Goal: Task Accomplishment & Management: Use online tool/utility

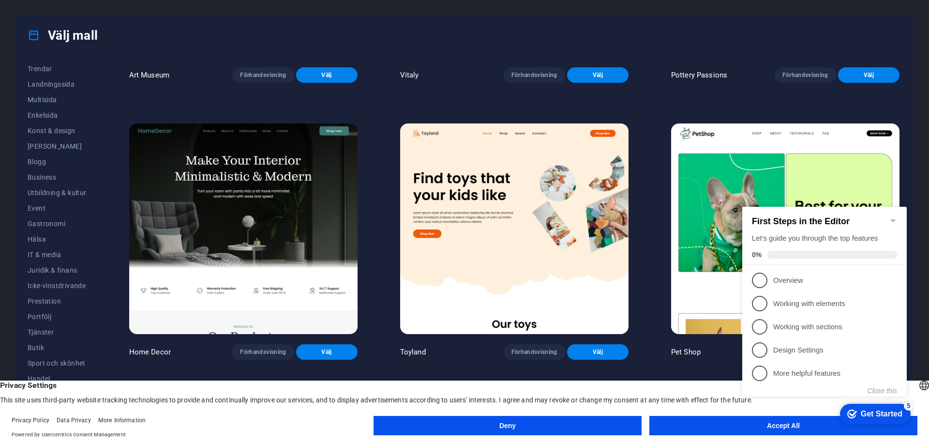
scroll to position [532, 0]
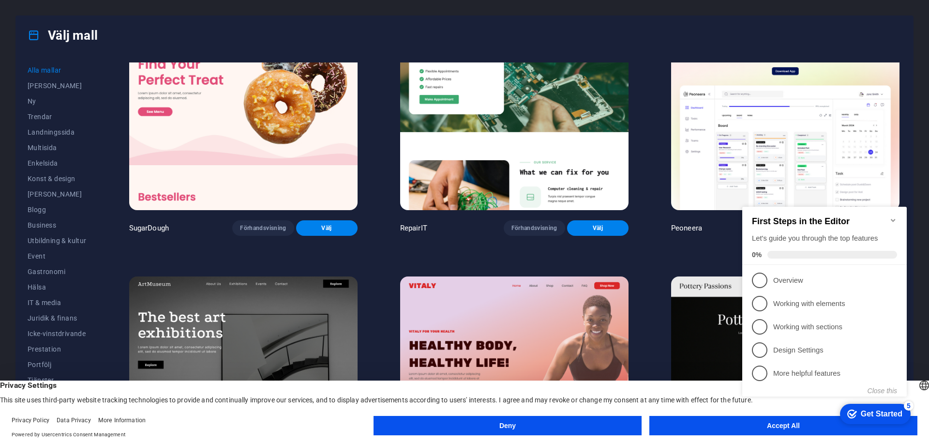
scroll to position [97, 0]
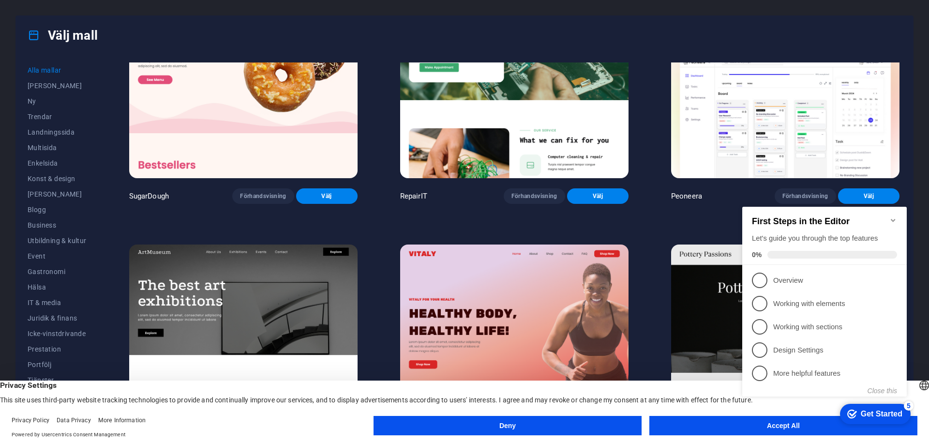
drag, startPoint x: 97, startPoint y: 133, endPoint x: 102, endPoint y: 171, distance: 39.0
click at [102, 171] on div "Alla mallar Mina mallar Ny Trendar Landningssida Multisida Enkelsida Konst & de…" at bounding box center [464, 242] width 897 height 374
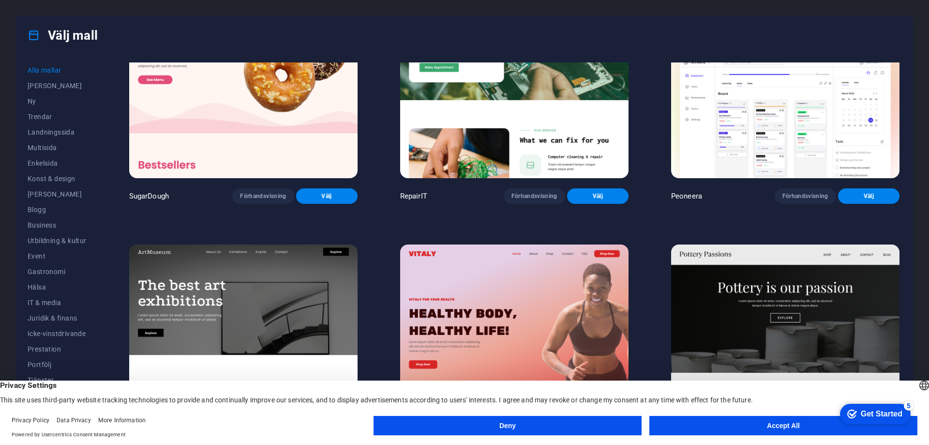
click at [719, 418] on button "Accept All" at bounding box center [783, 425] width 268 height 19
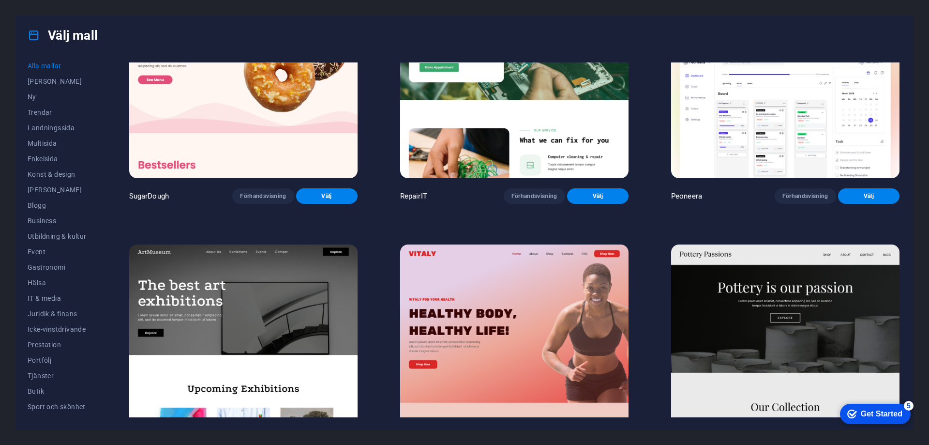
scroll to position [0, 0]
click at [54, 89] on span "Mina mallar" at bounding box center [57, 86] width 59 height 8
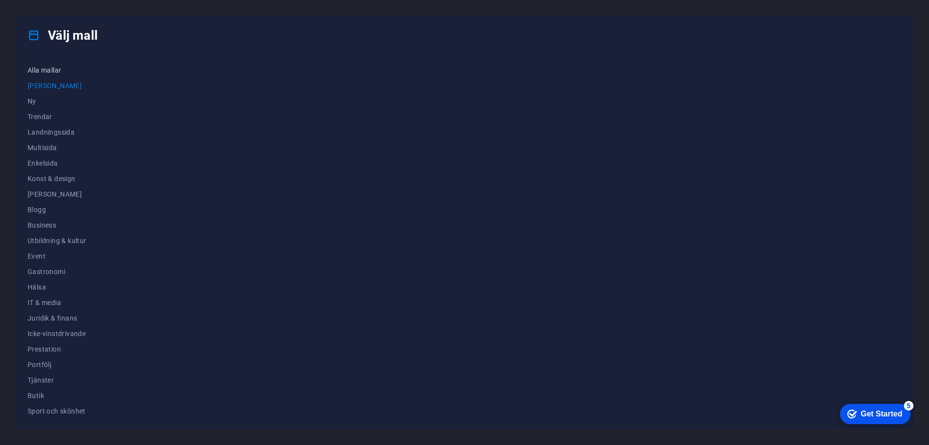
click at [48, 68] on span "Alla mallar" at bounding box center [57, 70] width 59 height 8
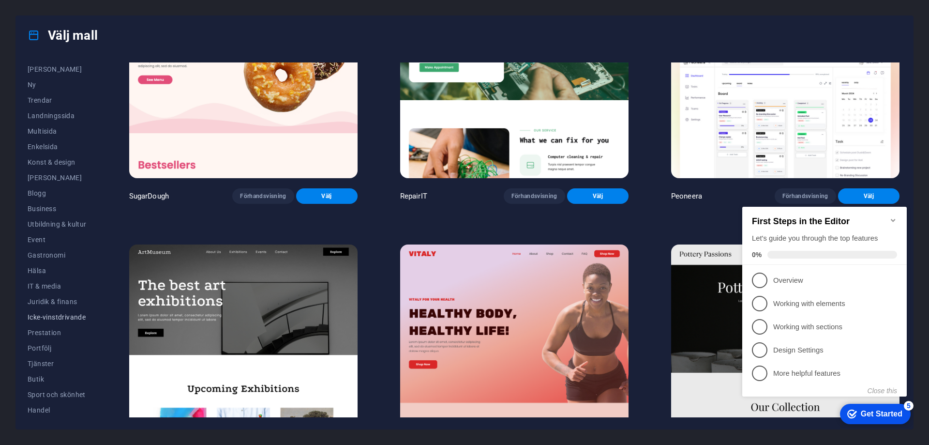
scroll to position [48, 0]
click at [884, 414] on div "Get Started" at bounding box center [882, 413] width 42 height 9
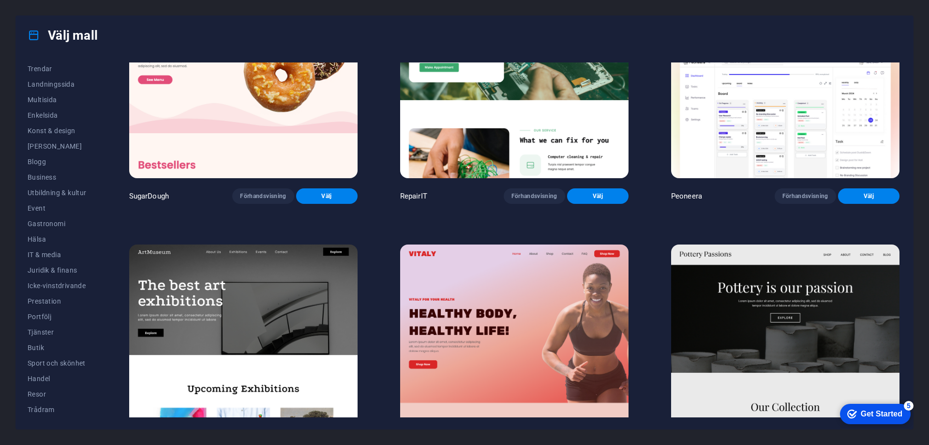
click at [856, 418] on div "checkmark Get Started 5" at bounding box center [874, 414] width 55 height 10
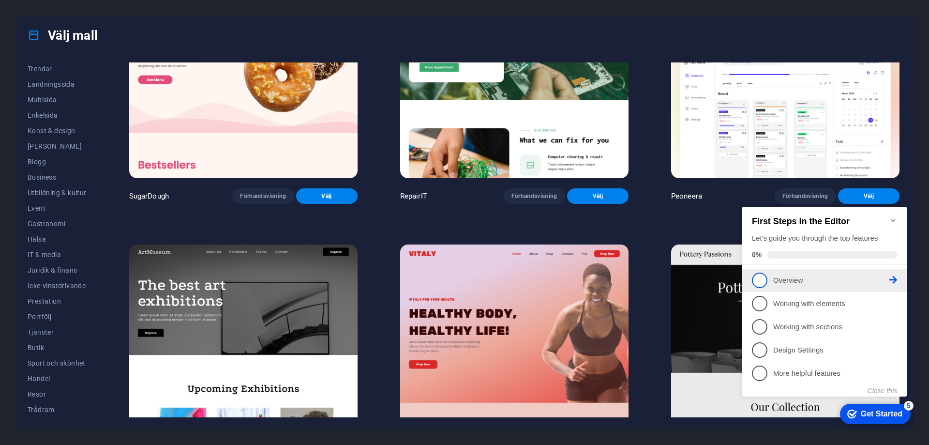
click at [785, 278] on p "Overview - incomplete" at bounding box center [831, 280] width 116 height 10
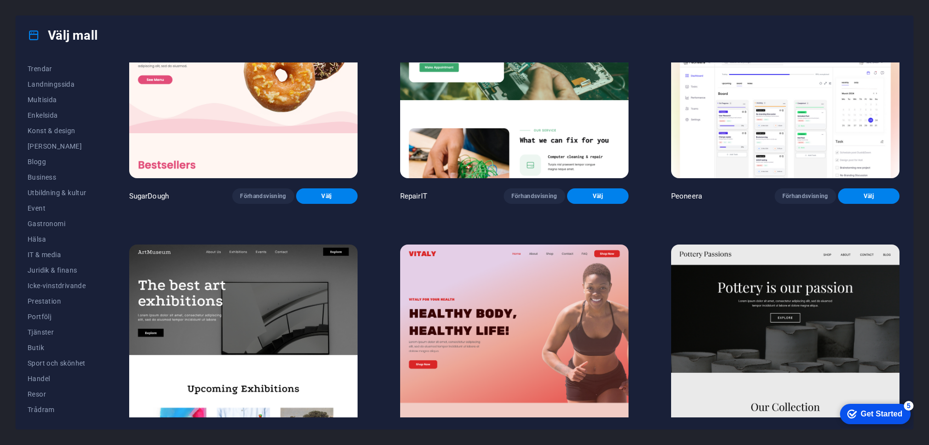
click at [903, 419] on div "checkmark Get Started 5" at bounding box center [874, 414] width 55 height 10
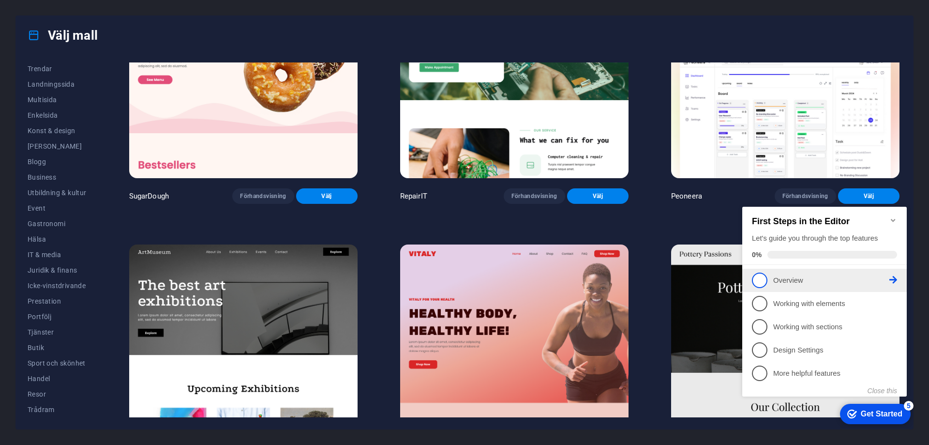
click at [756, 282] on span "1" at bounding box center [759, 279] width 15 height 15
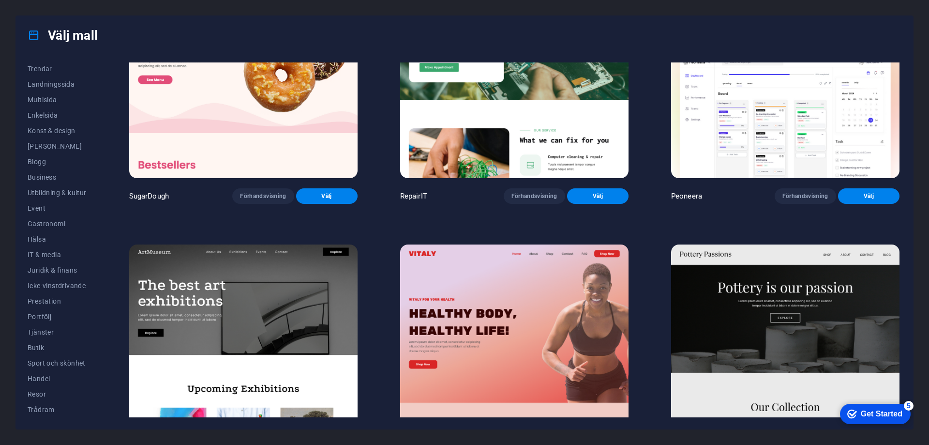
click div "checkmark Get Started 5 First Steps in the Editor Let's guide you through the t…"
click at [872, 417] on div "Get Started" at bounding box center [882, 413] width 42 height 9
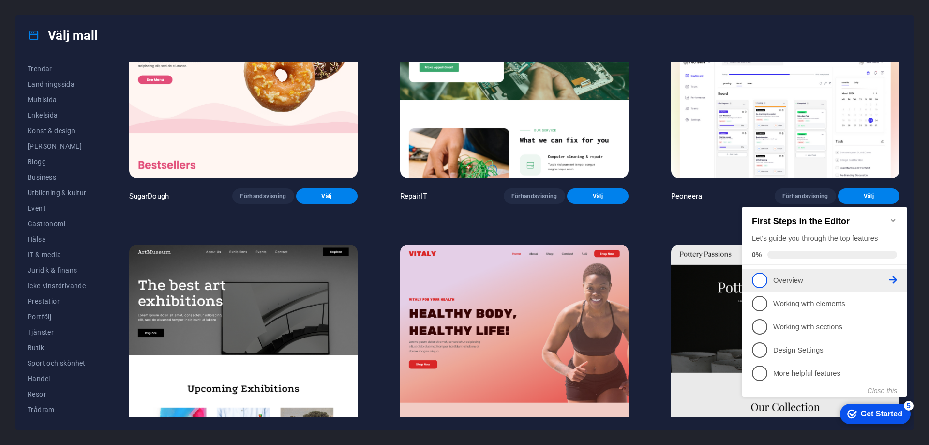
click at [892, 278] on icon at bounding box center [893, 280] width 8 height 8
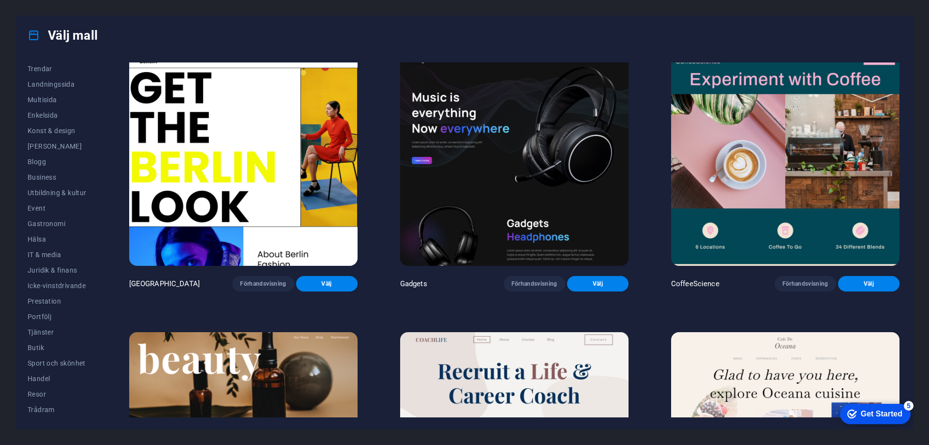
scroll to position [0, 0]
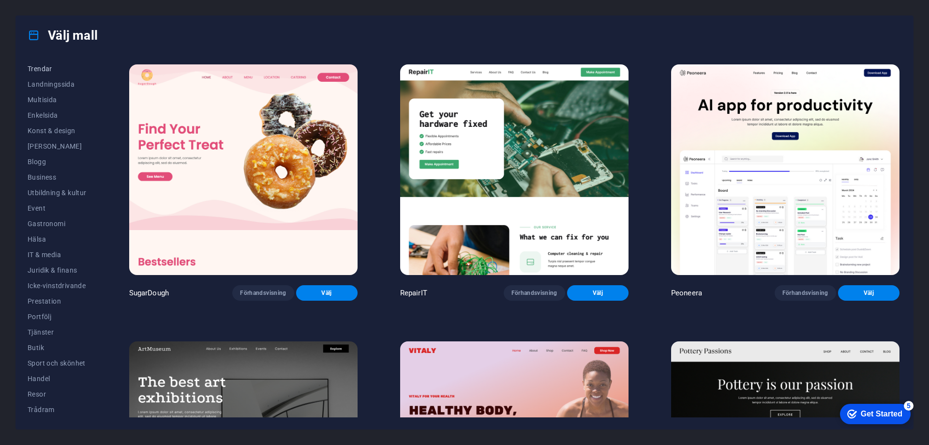
click at [35, 71] on span "Trendar" at bounding box center [57, 69] width 59 height 8
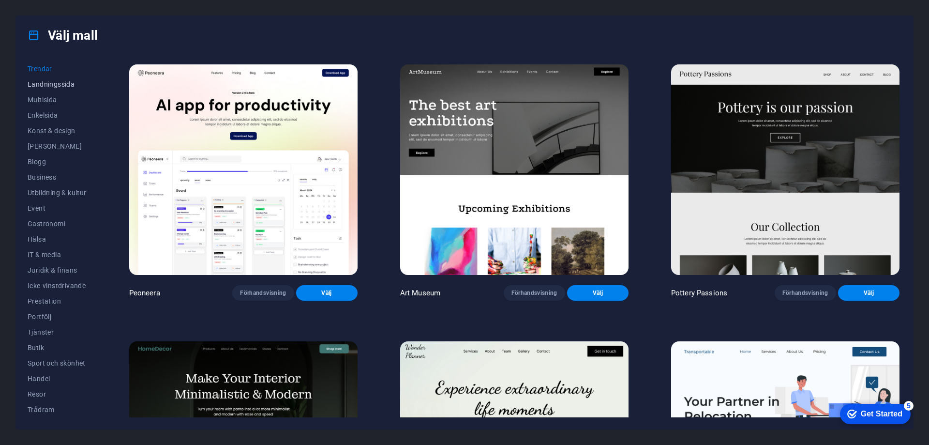
click at [46, 85] on span "Landningssida" at bounding box center [57, 84] width 59 height 8
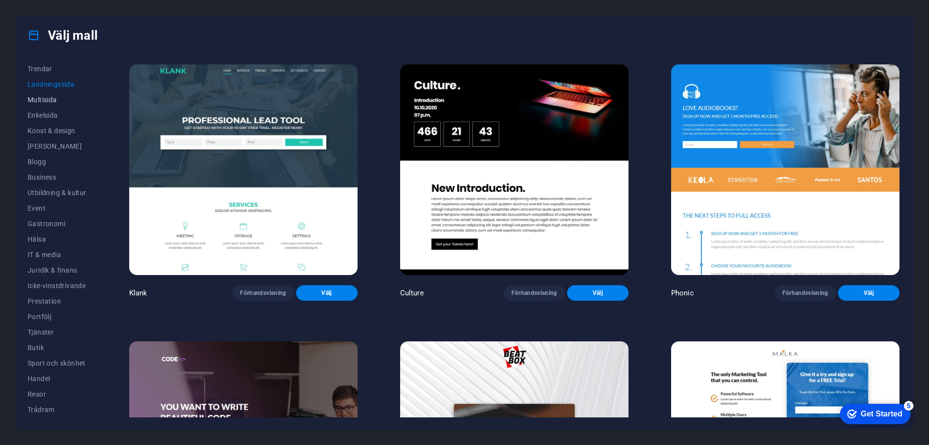
click at [46, 103] on span "Multisida" at bounding box center [57, 100] width 59 height 8
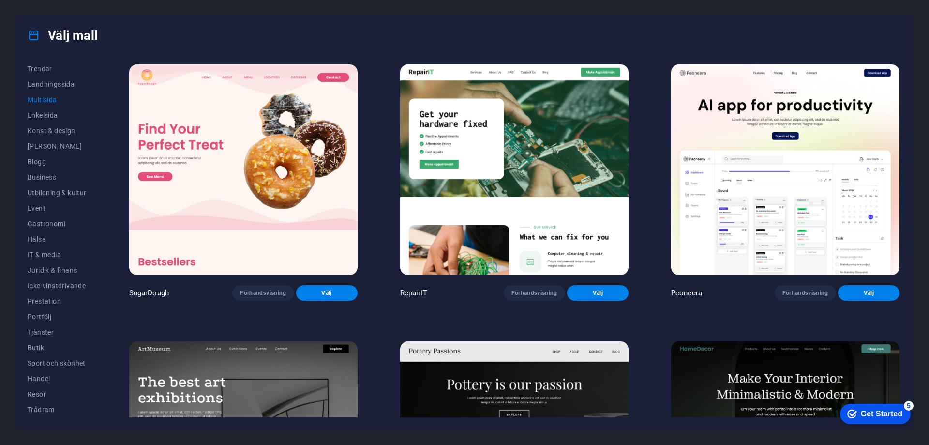
click at [843, 415] on div "checkmark Get Started 5" at bounding box center [875, 414] width 71 height 20
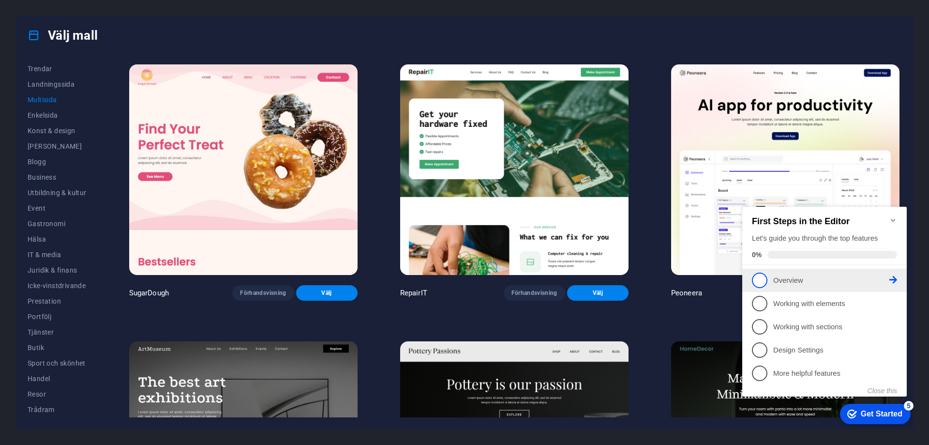
click at [892, 279] on icon at bounding box center [893, 280] width 8 height 8
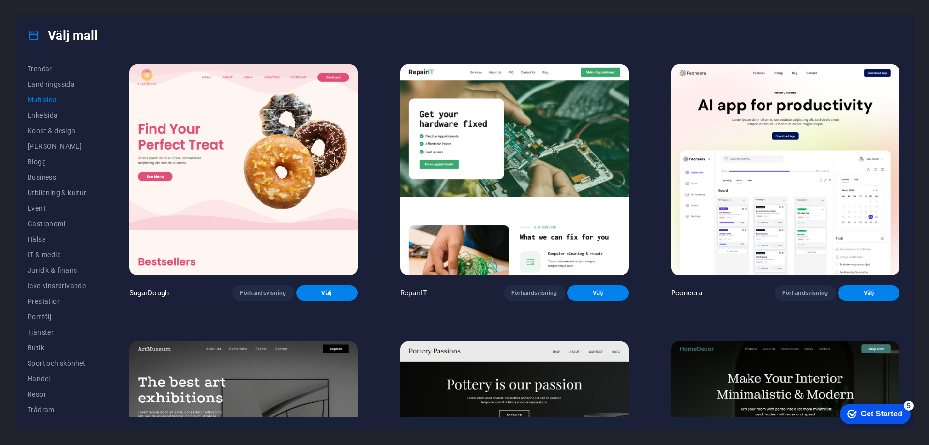
click at [903, 418] on div "Get Started" at bounding box center [882, 413] width 42 height 9
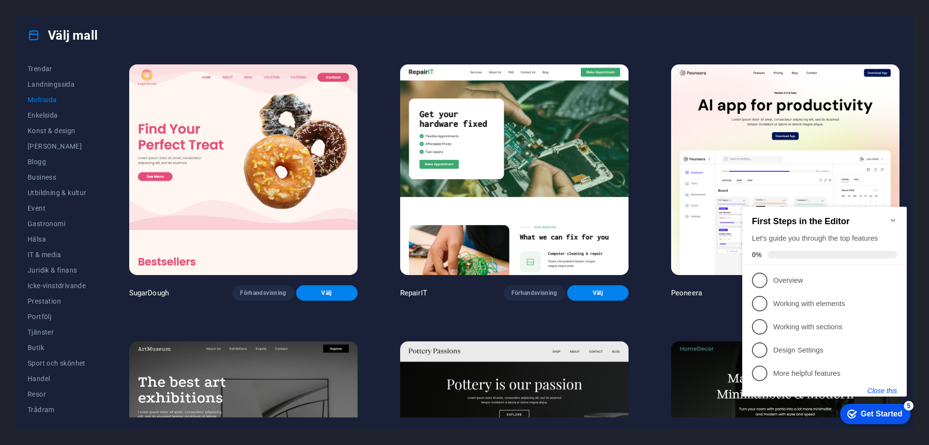
click at [888, 392] on button "Close this" at bounding box center [883, 391] width 30 height 8
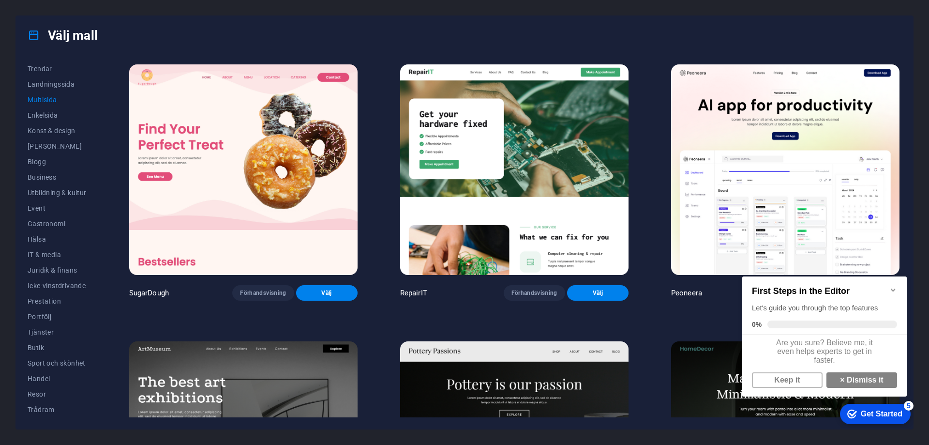
scroll to position [7, 0]
click at [842, 382] on link "× Dismiss it" at bounding box center [862, 379] width 71 height 15
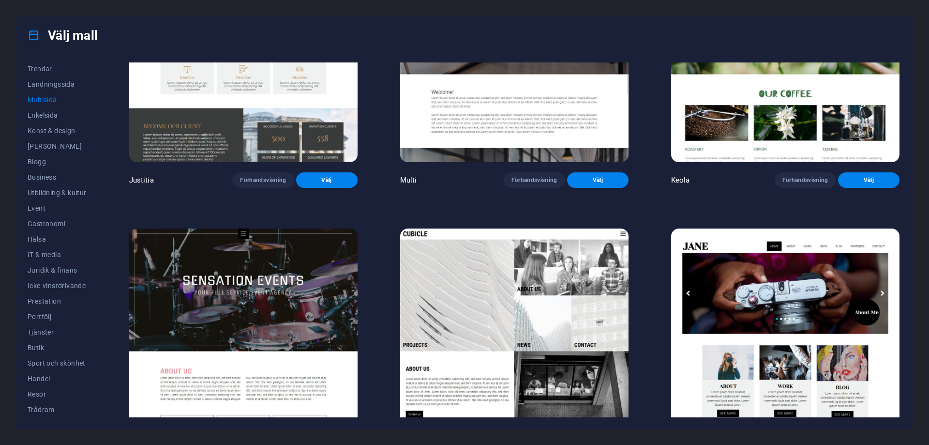
scroll to position [6222, 0]
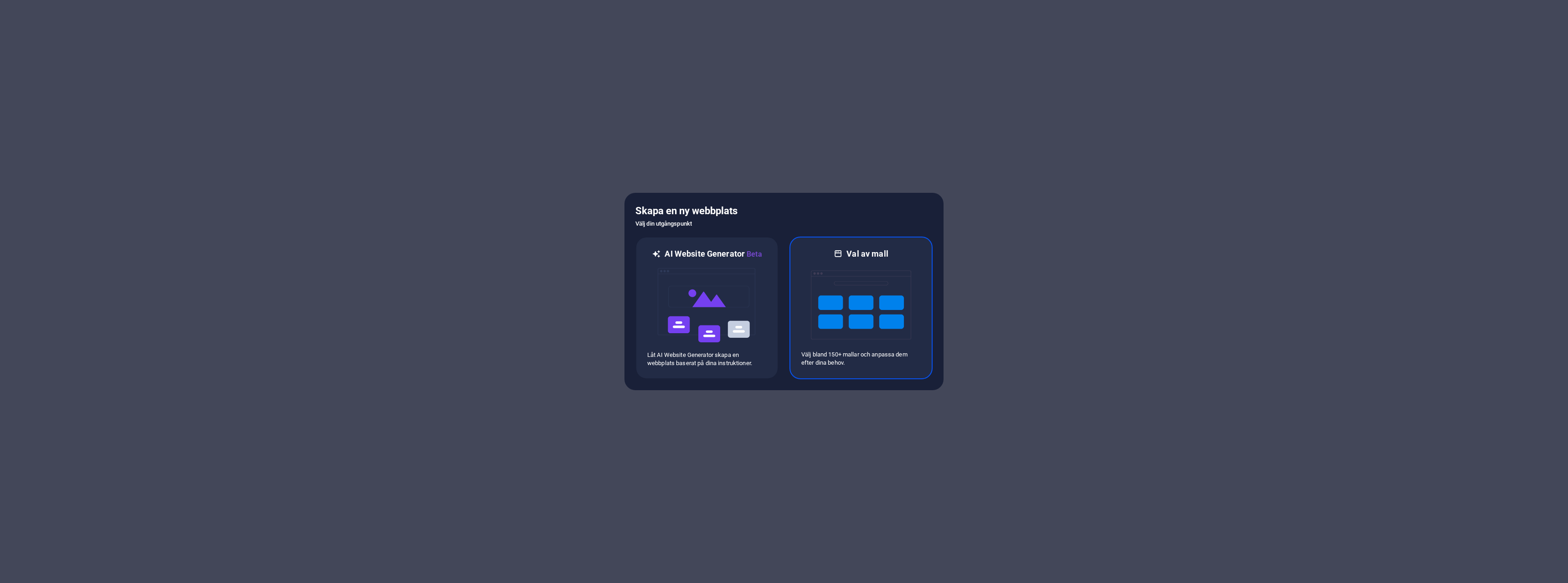
click at [832, 364] on p "Välj bland 150+ mallar och anpassa dem efter dina behov." at bounding box center [861, 358] width 120 height 16
click at [853, 382] on div "Skapa en ny webbplats Välj din utgångspunkt AI Website Generator Beta Låt AI We…" at bounding box center [784, 292] width 319 height 198
click at [867, 361] on p "Välj bland 150+ mallar och anpassa dem efter dina behov." at bounding box center [861, 358] width 120 height 16
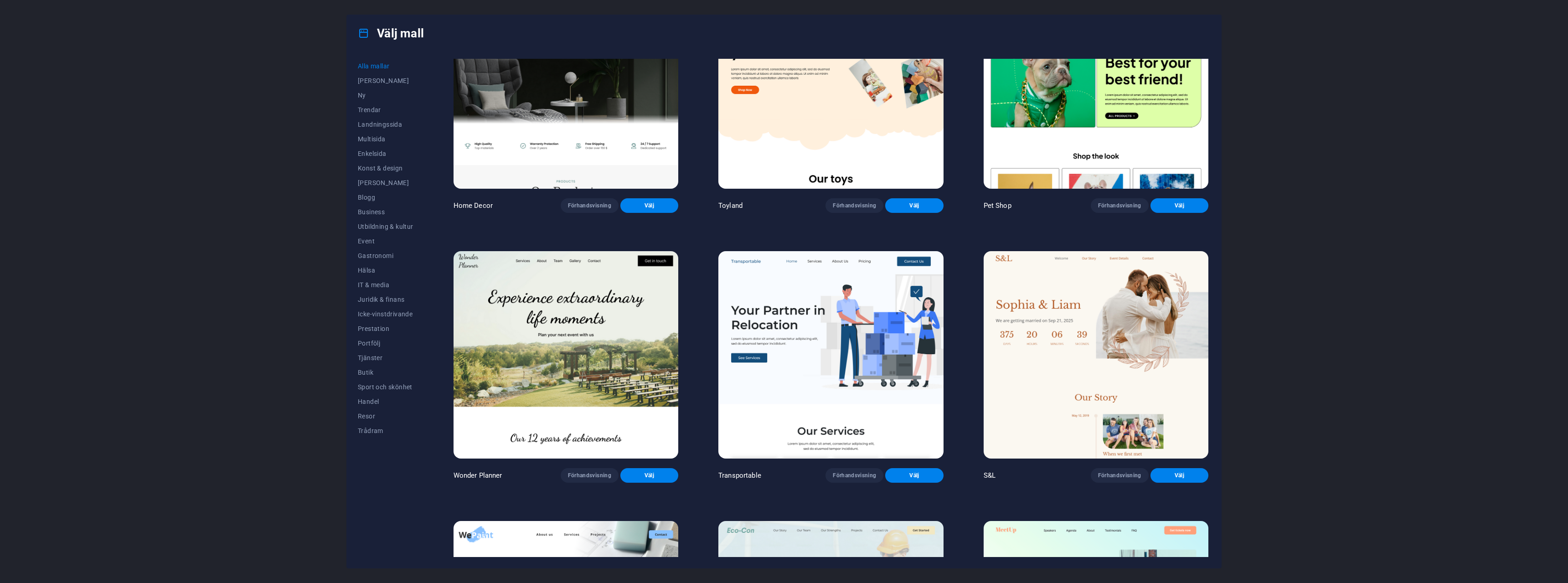
scroll to position [684, 0]
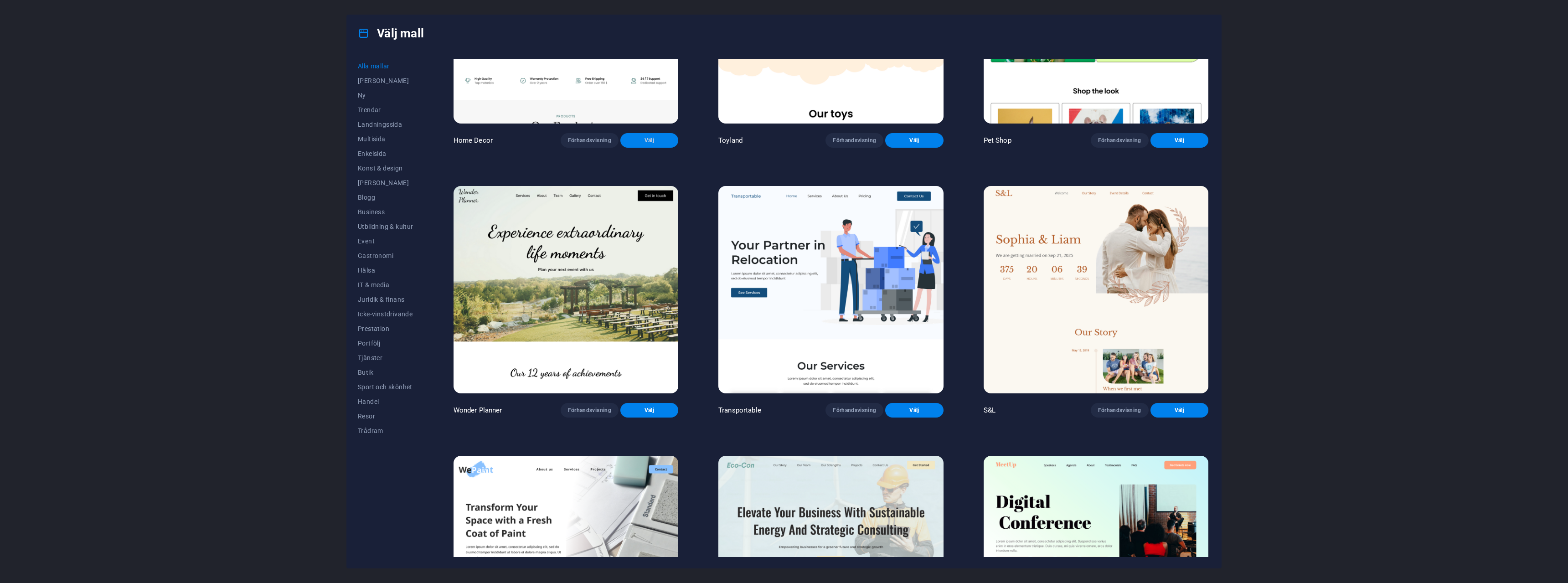
click at [660, 142] on button "Välj" at bounding box center [649, 139] width 57 height 14
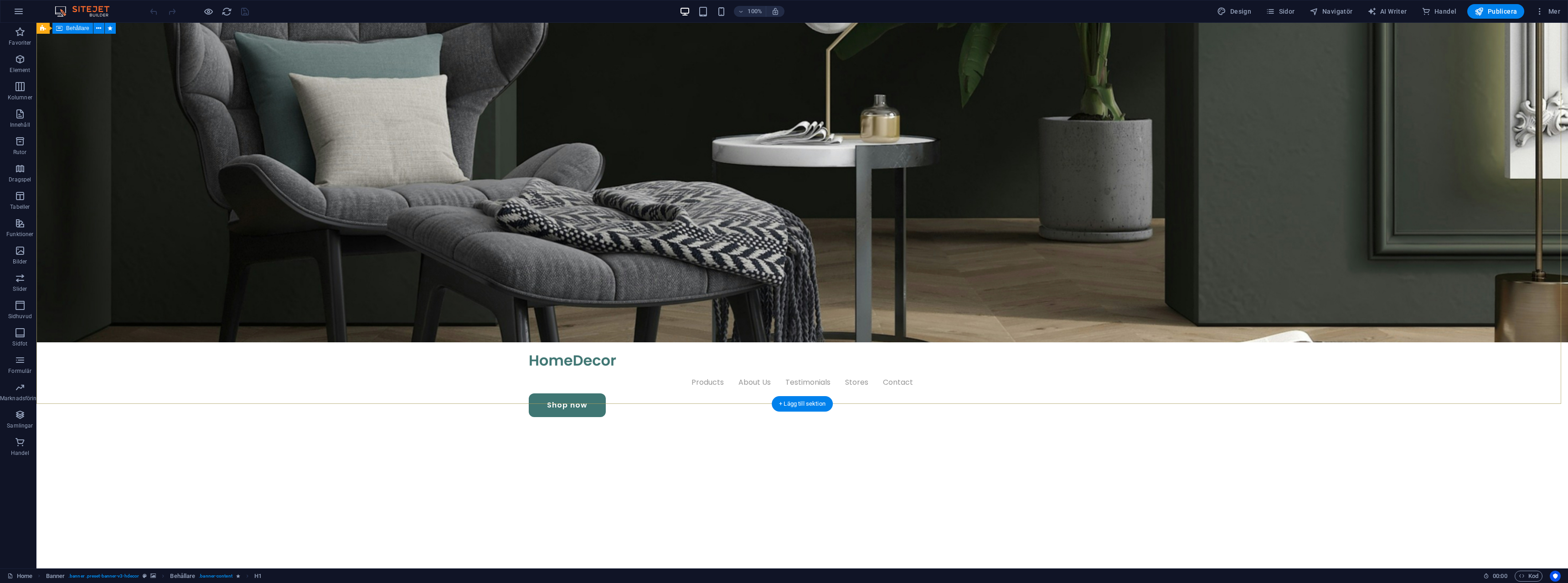
scroll to position [456, 0]
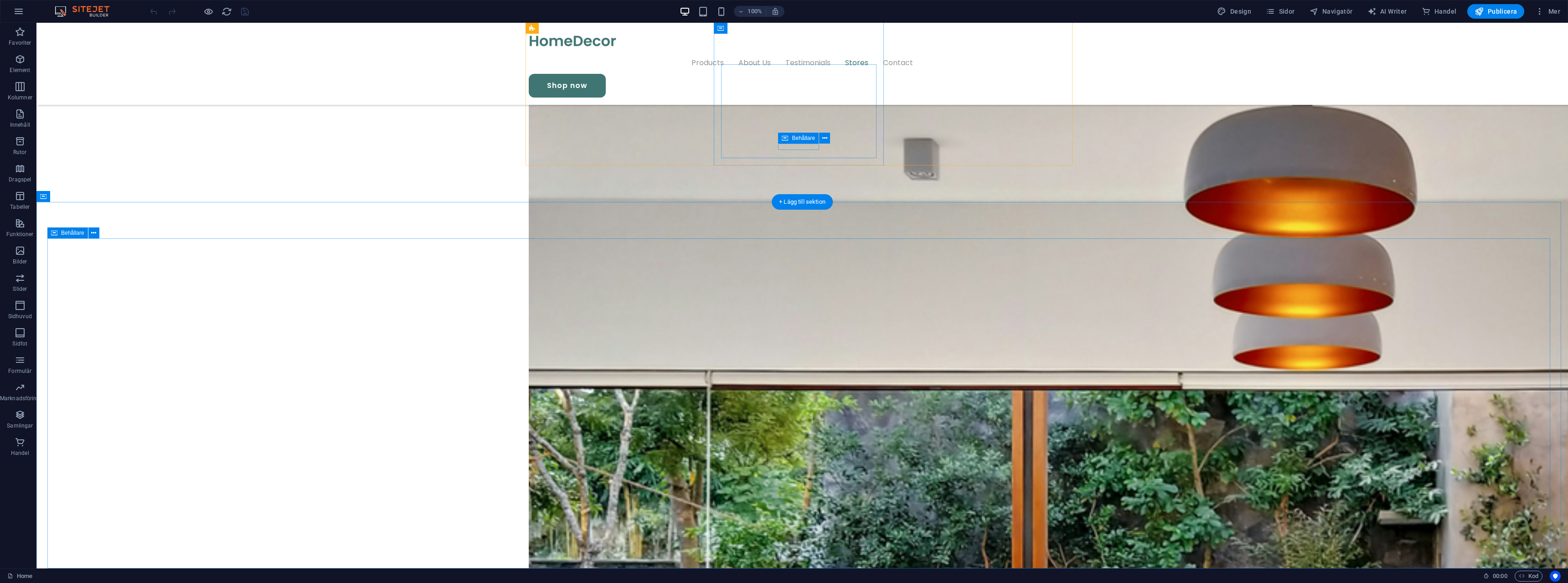
drag, startPoint x: 1270, startPoint y: 369, endPoint x: 1267, endPoint y: 342, distance: 27.2
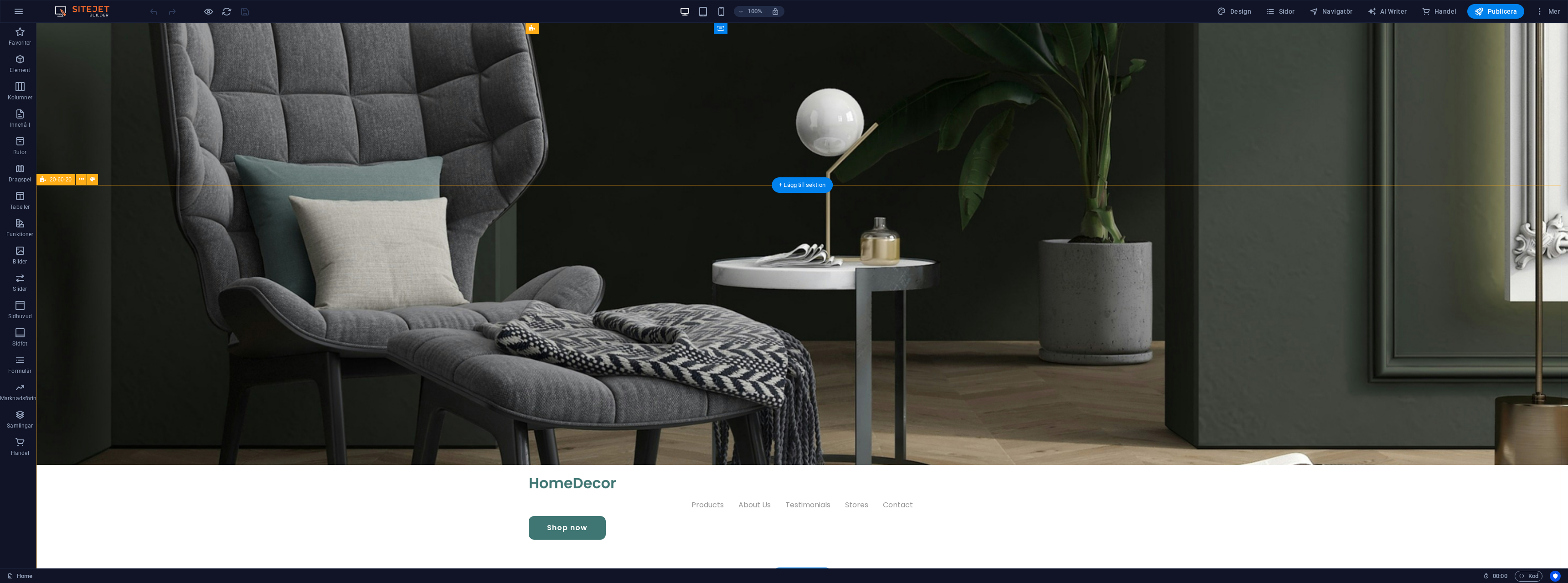
scroll to position [0, 0]
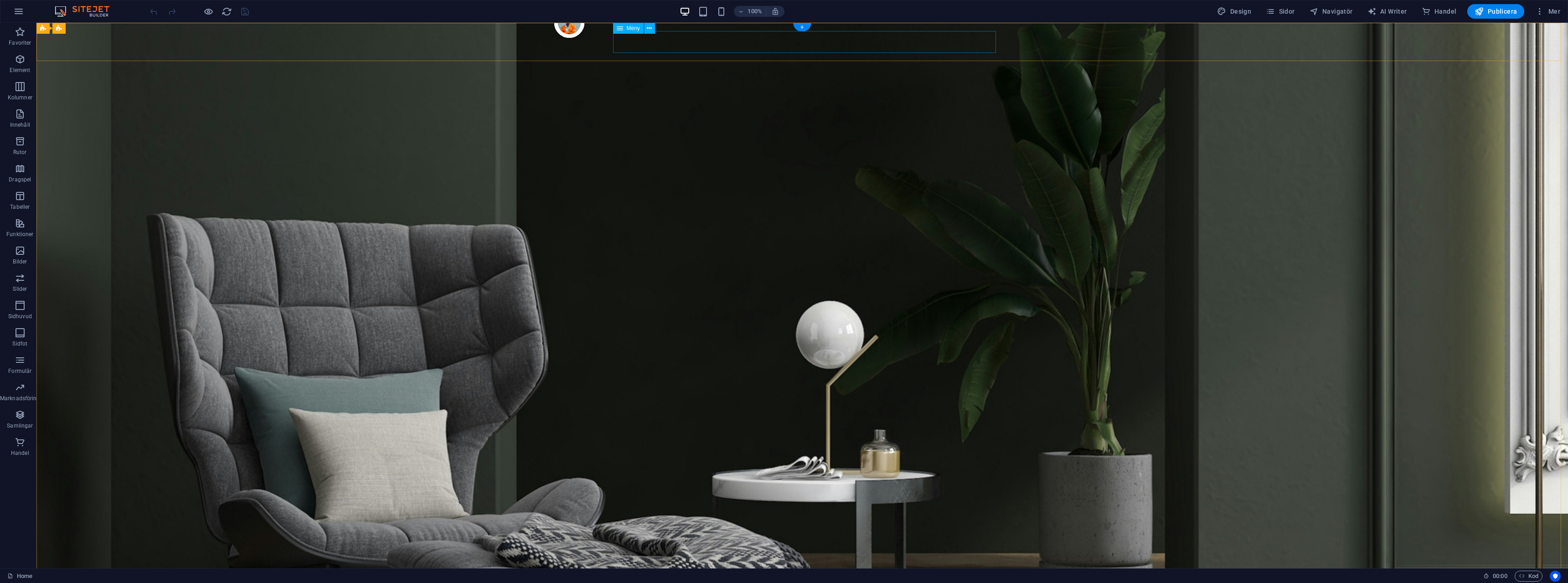
select select "1"
select select
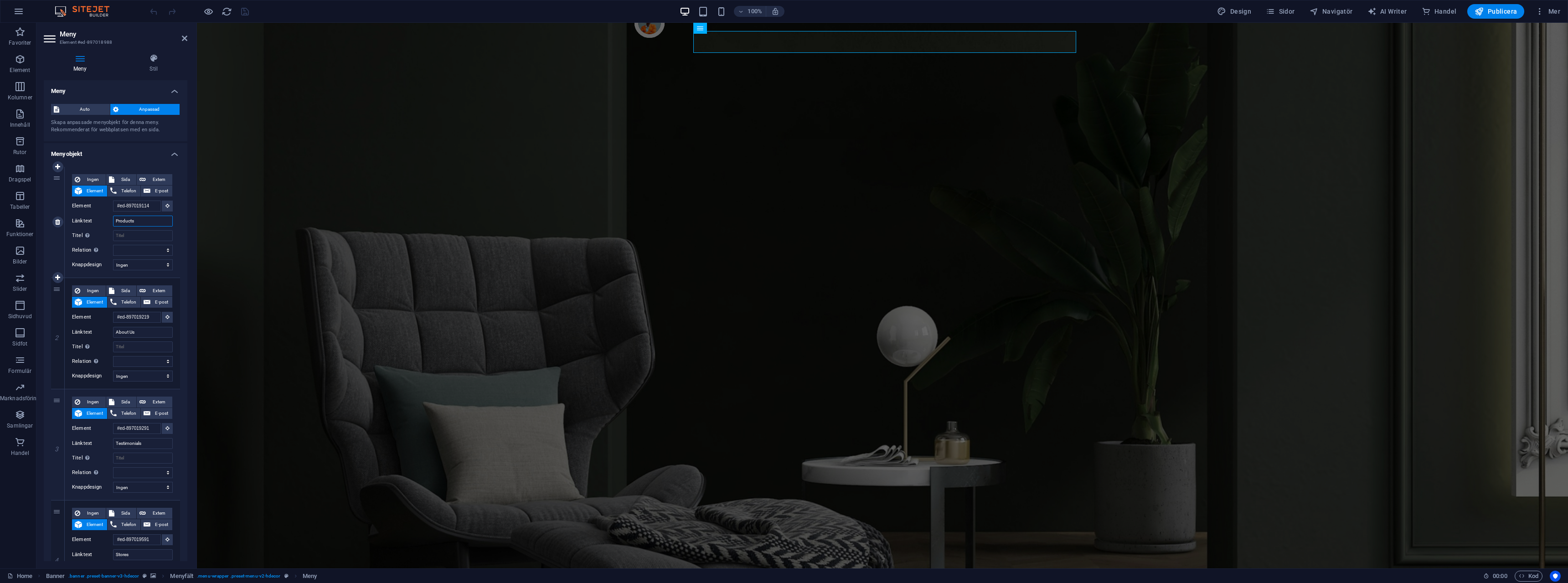
click at [142, 220] on input "Products" at bounding box center [142, 221] width 59 height 11
drag, startPoint x: 142, startPoint y: 220, endPoint x: 118, endPoint y: 220, distance: 24.0
click at [118, 220] on input "Products" at bounding box center [142, 221] width 59 height 11
